Goal: Information Seeking & Learning: Stay updated

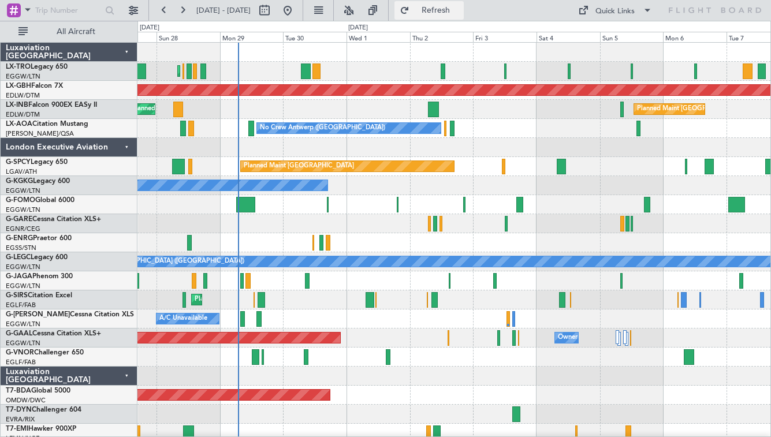
click at [461, 14] on span "Refresh" at bounding box center [436, 10] width 49 height 8
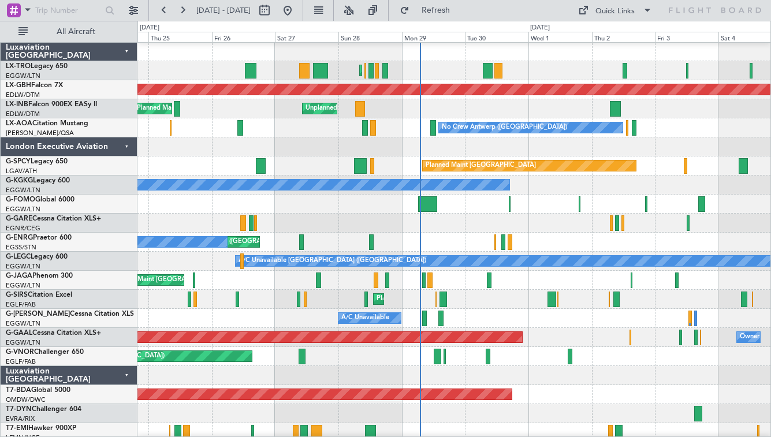
click at [355, 118] on div "Unplanned Maint Roma (Ciampino) Planned Maint London (Farnborough) Planned Main…" at bounding box center [454, 108] width 633 height 19
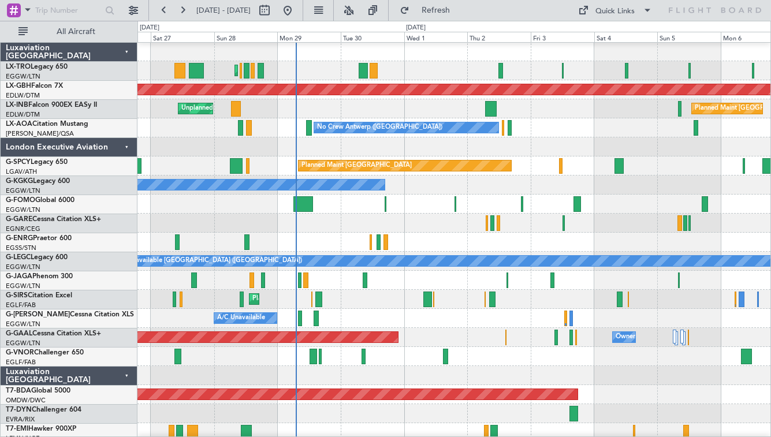
scroll to position [1, 0]
click at [524, 135] on div "No Crew Antwerp ([GEOGRAPHIC_DATA])" at bounding box center [454, 127] width 633 height 19
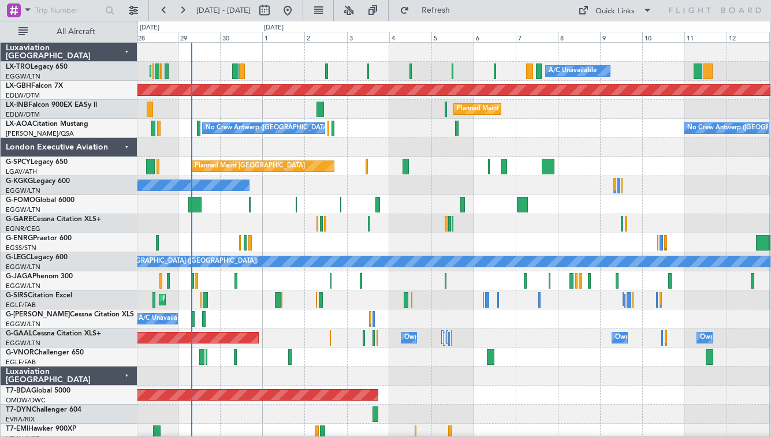
click at [127, 147] on div "London Executive Aviation" at bounding box center [69, 147] width 137 height 19
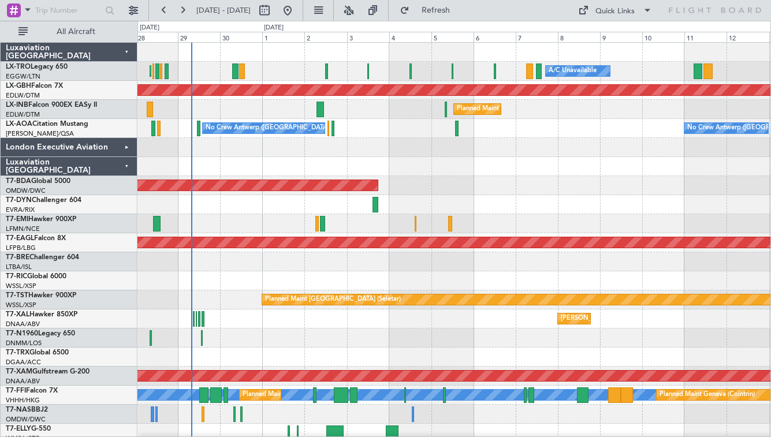
click at [125, 166] on div "Luxaviation [GEOGRAPHIC_DATA]" at bounding box center [69, 166] width 137 height 19
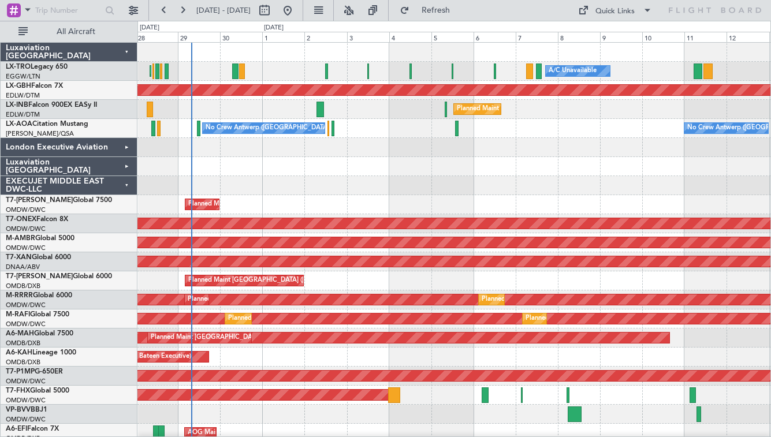
click at [125, 179] on div "EXECUJET MIDDLE EAST DWC-LLC" at bounding box center [69, 185] width 137 height 19
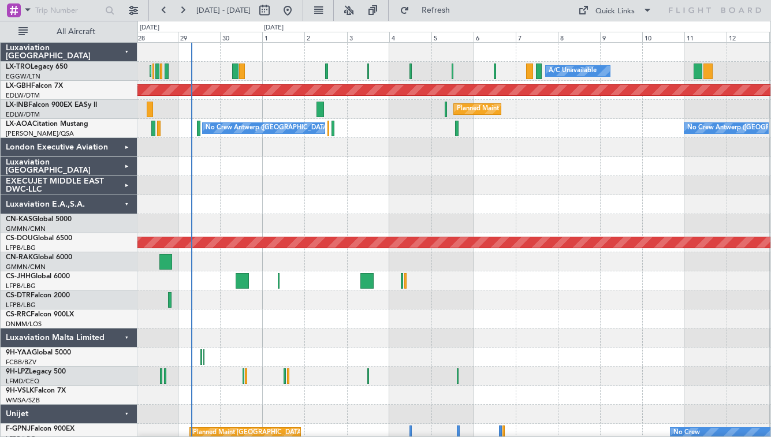
click at [126, 199] on div "Luxaviation E.A.,S.A." at bounding box center [69, 204] width 137 height 19
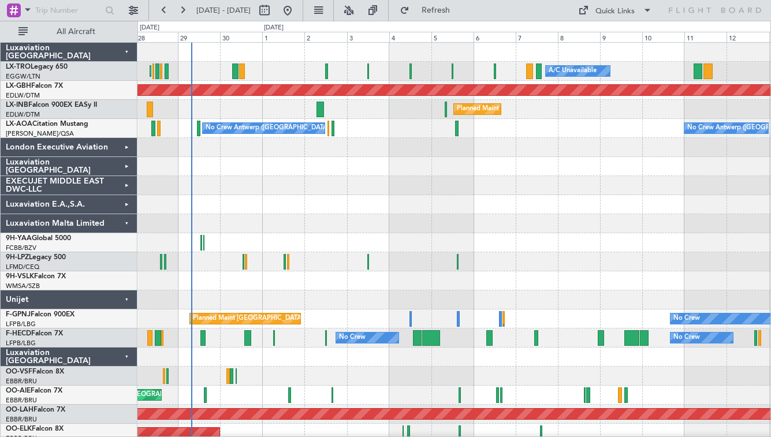
click at [128, 225] on div "Luxaviation Malta Limited" at bounding box center [69, 223] width 137 height 19
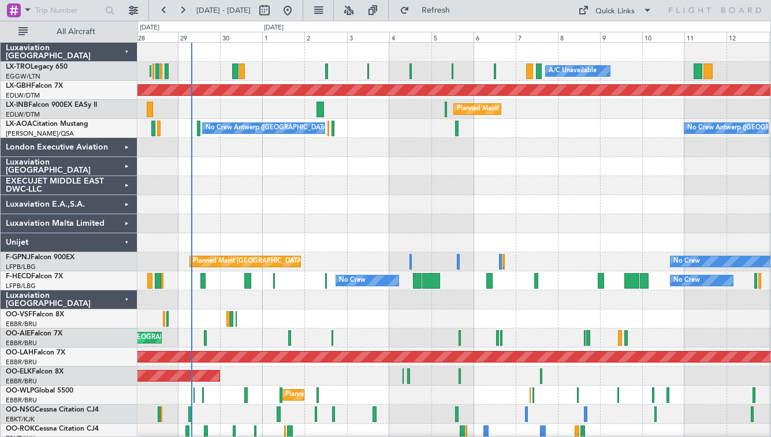
click at [128, 244] on div "Unijet" at bounding box center [69, 242] width 137 height 19
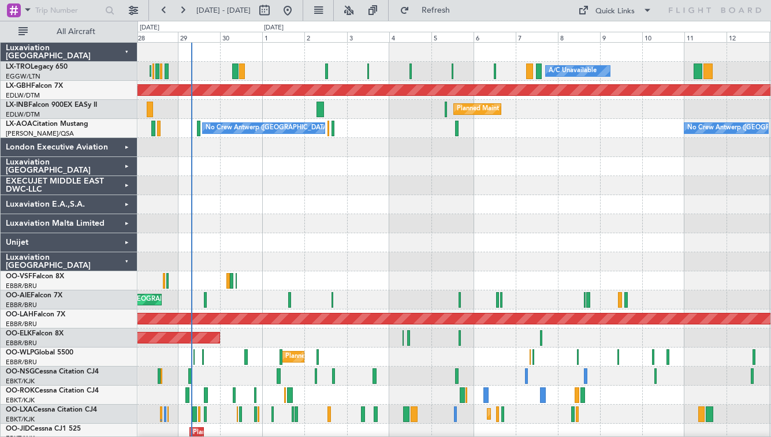
click at [128, 257] on div "Luxaviation [GEOGRAPHIC_DATA]" at bounding box center [69, 262] width 137 height 19
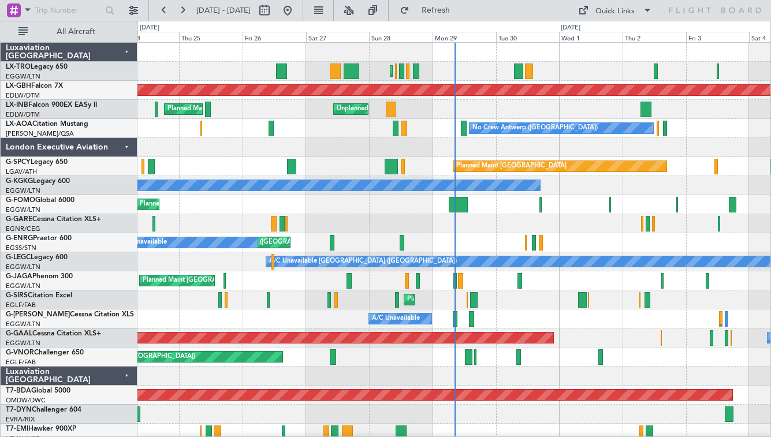
click at [123, 379] on div "Luxaviation [GEOGRAPHIC_DATA]" at bounding box center [69, 376] width 137 height 19
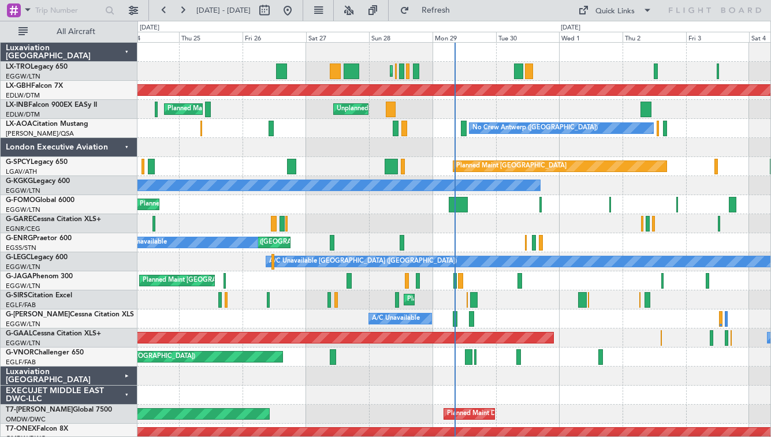
click at [123, 394] on div "EXECUJET MIDDLE EAST DWC-LLC" at bounding box center [69, 395] width 137 height 19
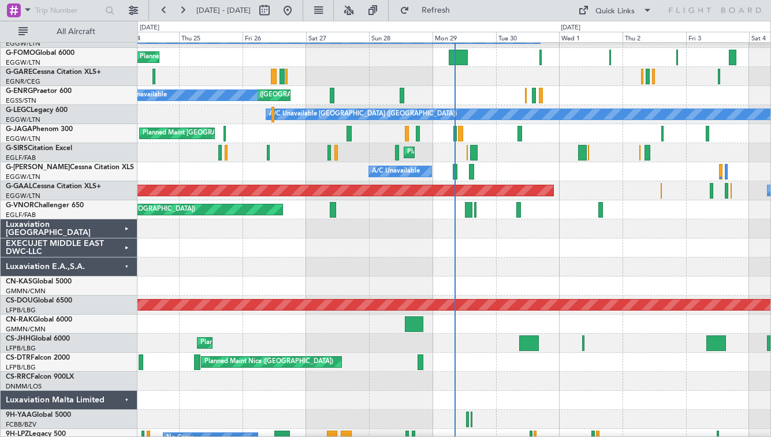
scroll to position [530, 0]
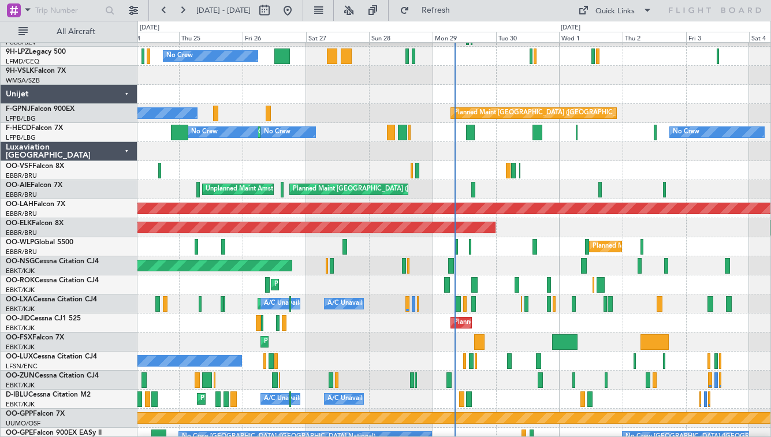
click at [118, 150] on div "Luxaviation [GEOGRAPHIC_DATA]" at bounding box center [69, 151] width 137 height 19
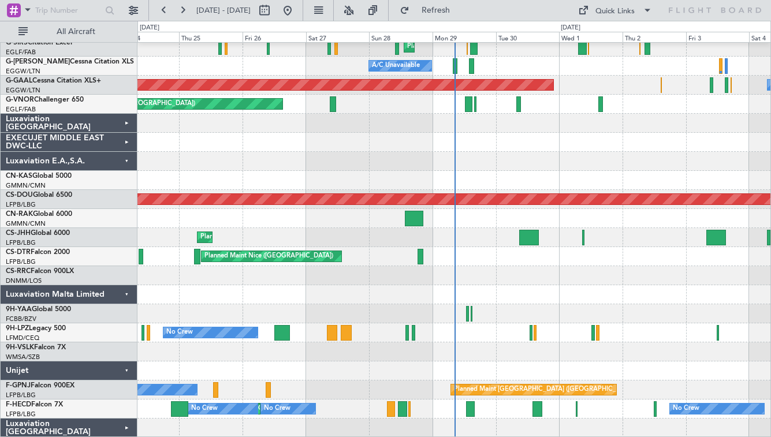
click at [126, 298] on div "Luxaviation Malta Limited" at bounding box center [69, 294] width 137 height 19
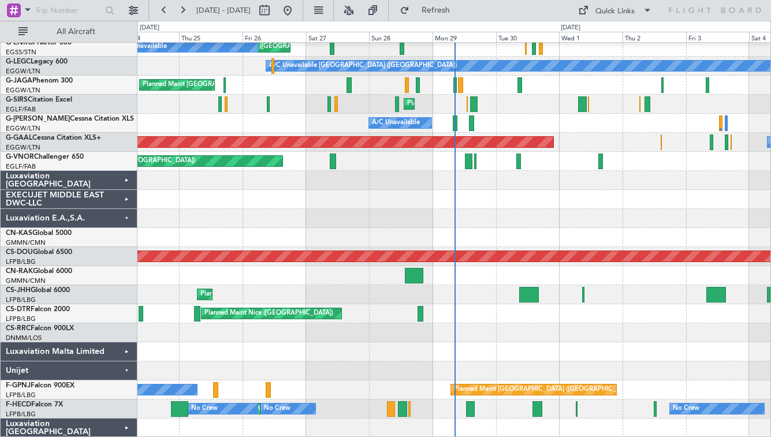
click at [125, 372] on div "Unijet" at bounding box center [69, 371] width 137 height 19
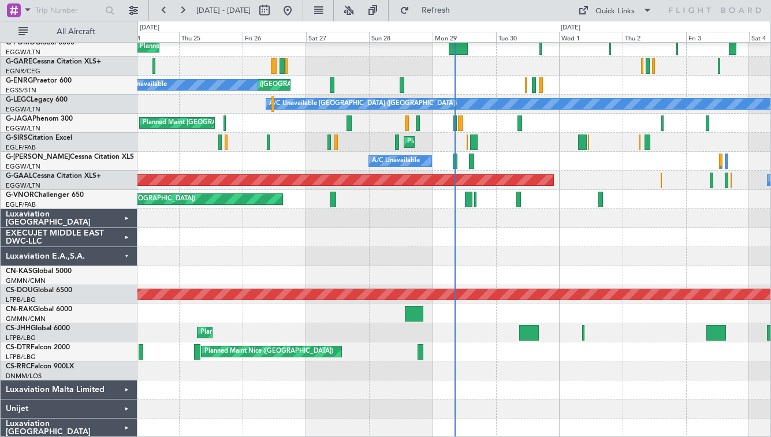
click at [120, 261] on div "Luxaviation E.A.,S.A." at bounding box center [69, 256] width 137 height 19
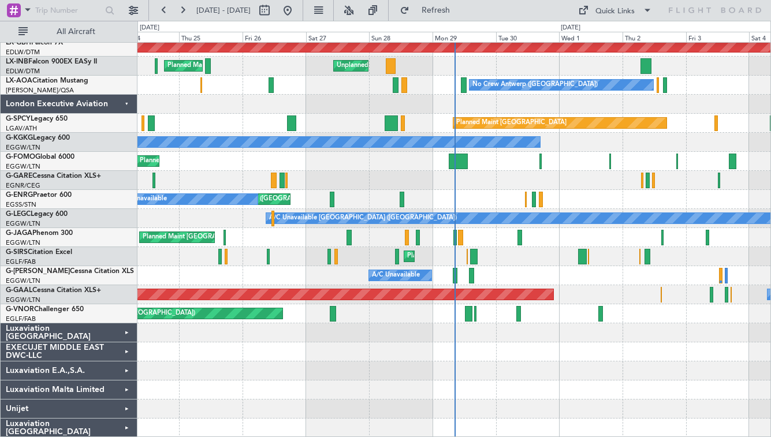
scroll to position [0, 0]
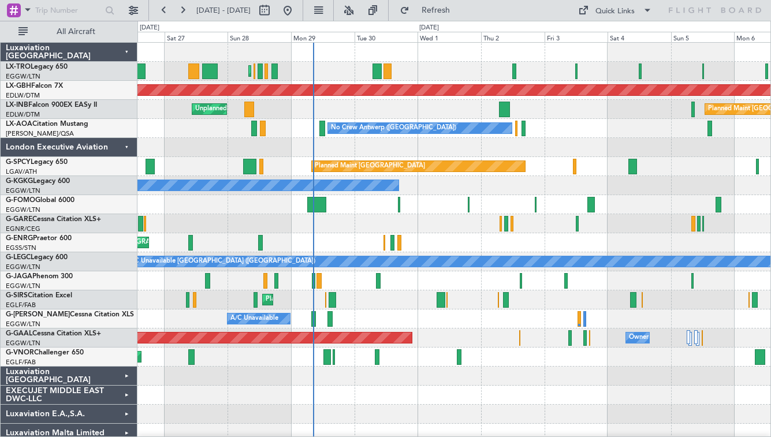
click at [299, 218] on div at bounding box center [454, 223] width 633 height 19
click at [124, 151] on div "London Executive Aviation" at bounding box center [69, 147] width 137 height 19
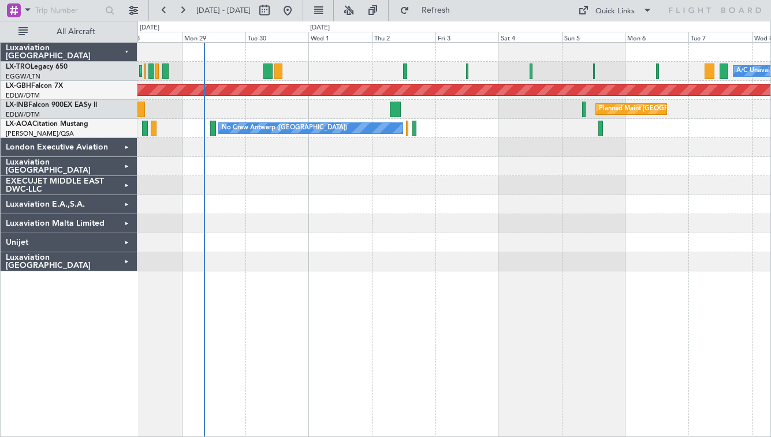
click at [474, 169] on div at bounding box center [454, 166] width 633 height 19
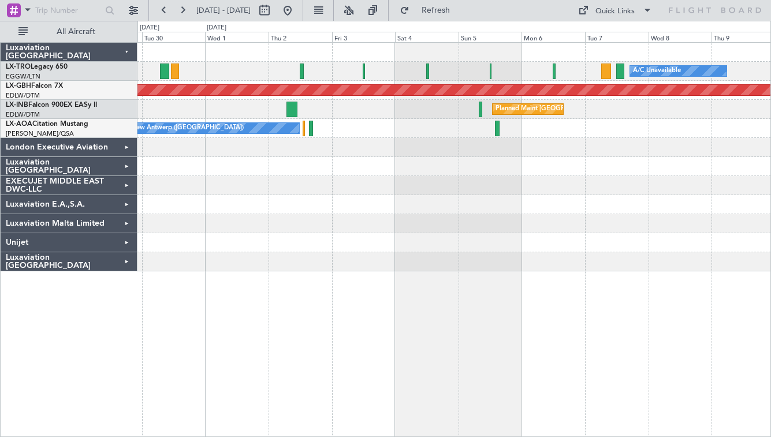
click at [370, 164] on div at bounding box center [454, 166] width 633 height 19
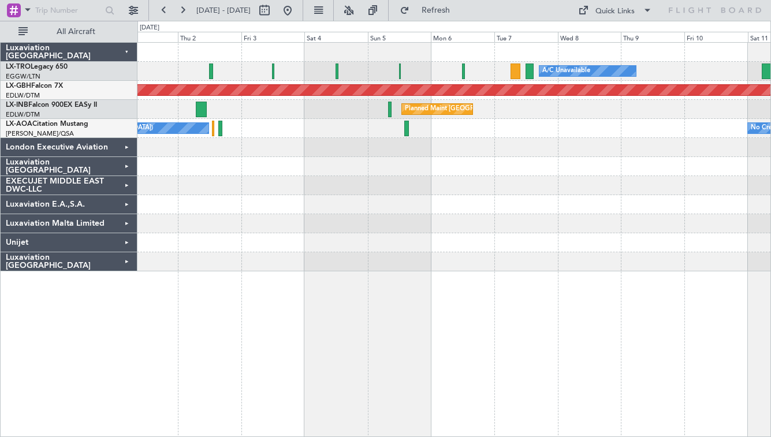
click at [317, 201] on div "A/C Unavailable Planned Maint Riga (Riga Intl) Planned Maint Nurnberg Planned M…" at bounding box center [454, 157] width 633 height 229
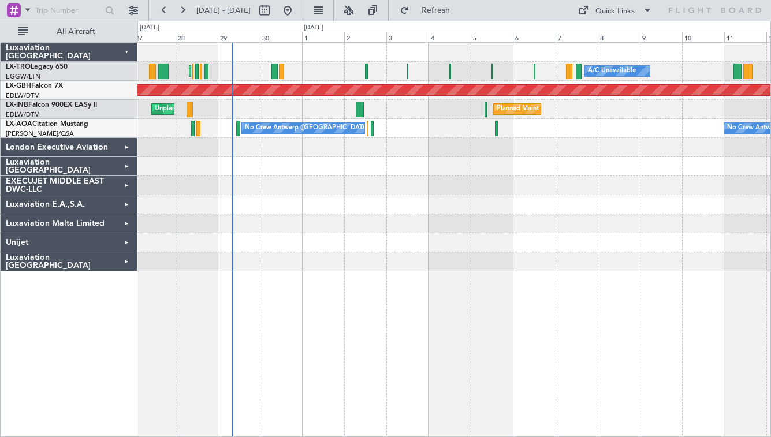
click at [339, 184] on div at bounding box center [454, 185] width 633 height 19
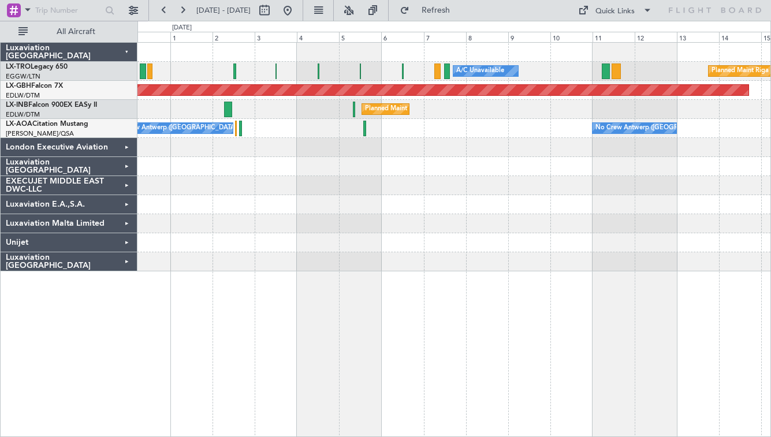
click at [484, 162] on div at bounding box center [454, 166] width 633 height 19
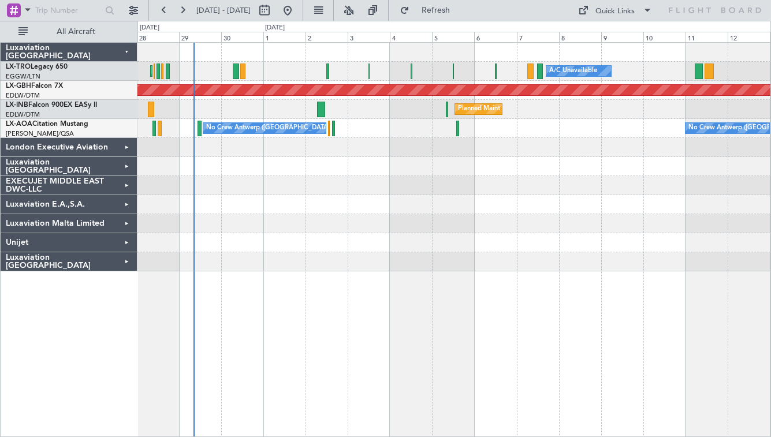
click at [578, 180] on div "A/C Unavailable Planned Maint London (Luton) Planned Maint Riga (Riga Intl) Pla…" at bounding box center [454, 157] width 633 height 229
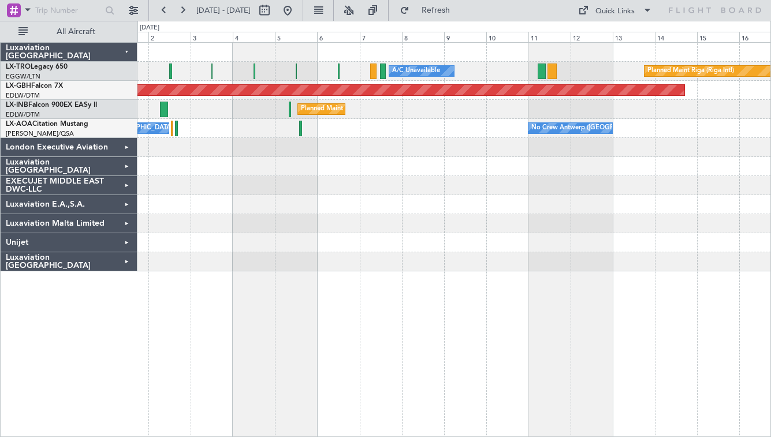
click at [330, 168] on div at bounding box center [454, 166] width 633 height 19
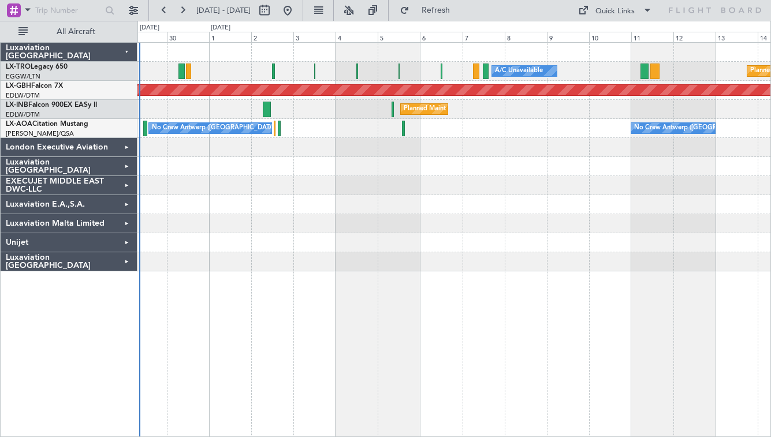
click at [517, 238] on div "Planned Maint Riga (Riga Intl) A/C Unavailable Planned Maint London (Luton) Pla…" at bounding box center [454, 157] width 633 height 229
